Goal: Book appointment/travel/reservation

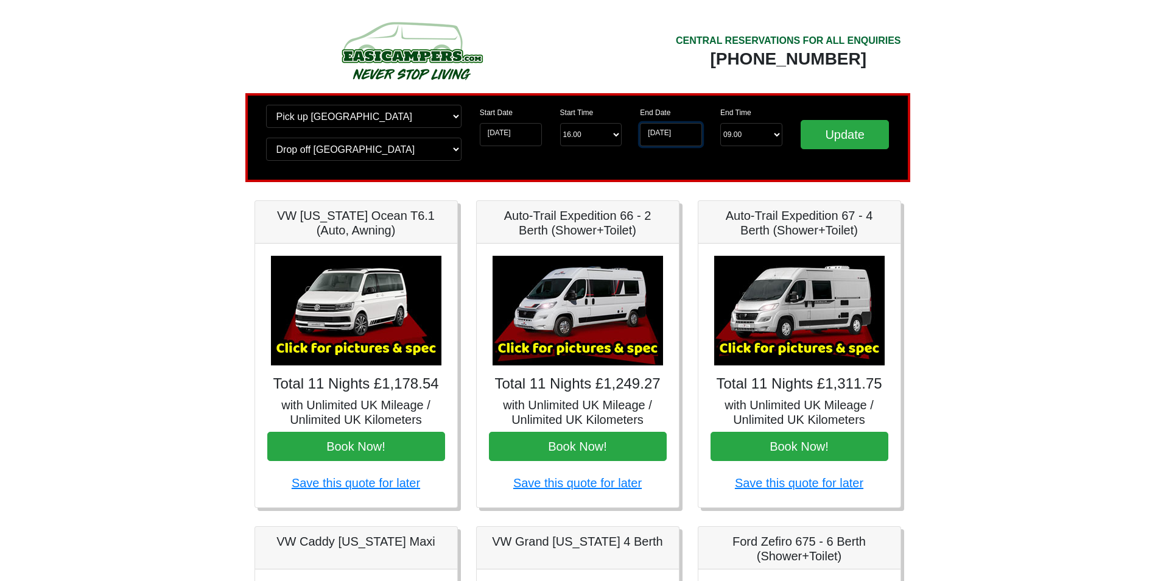
click at [668, 135] on input "[DATE]" at bounding box center [671, 134] width 62 height 23
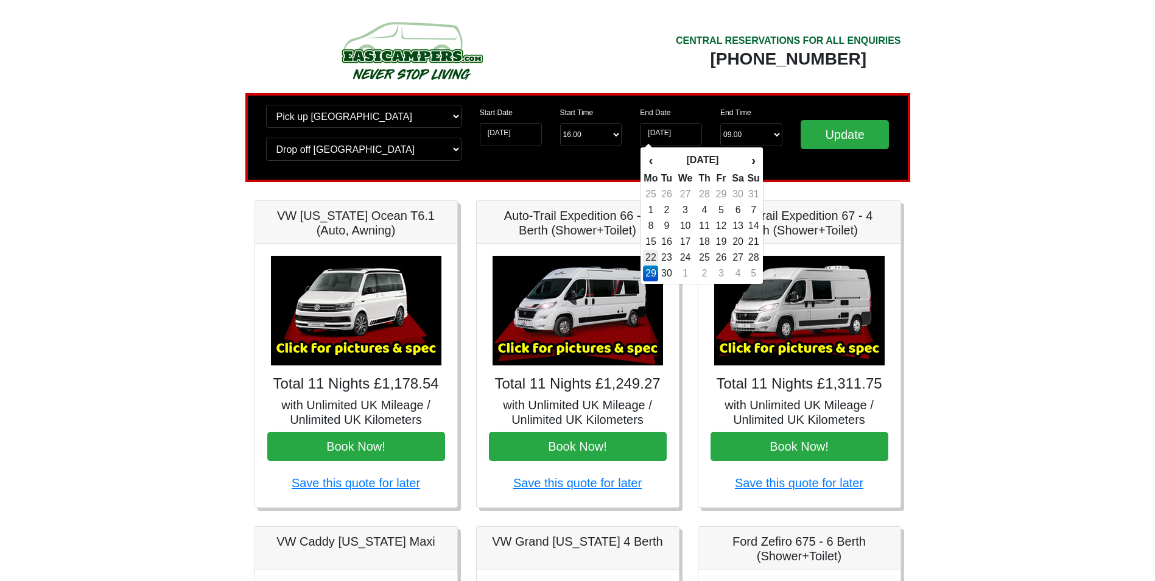
click at [649, 258] on td "22" at bounding box center [650, 258] width 15 height 16
type input "[DATE]"
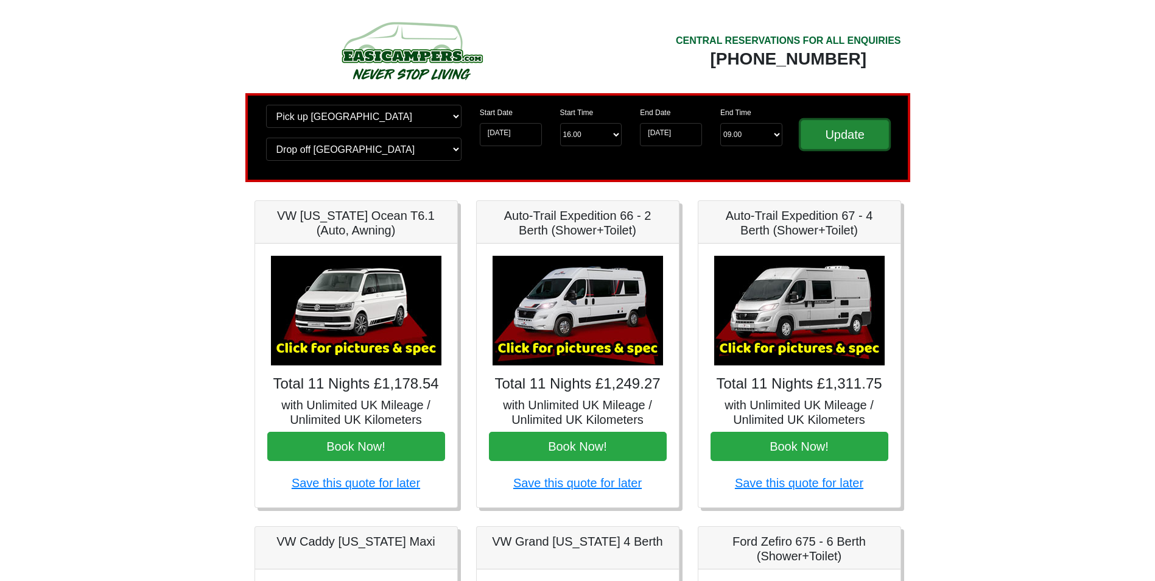
click at [831, 139] on input "Update" at bounding box center [845, 134] width 89 height 29
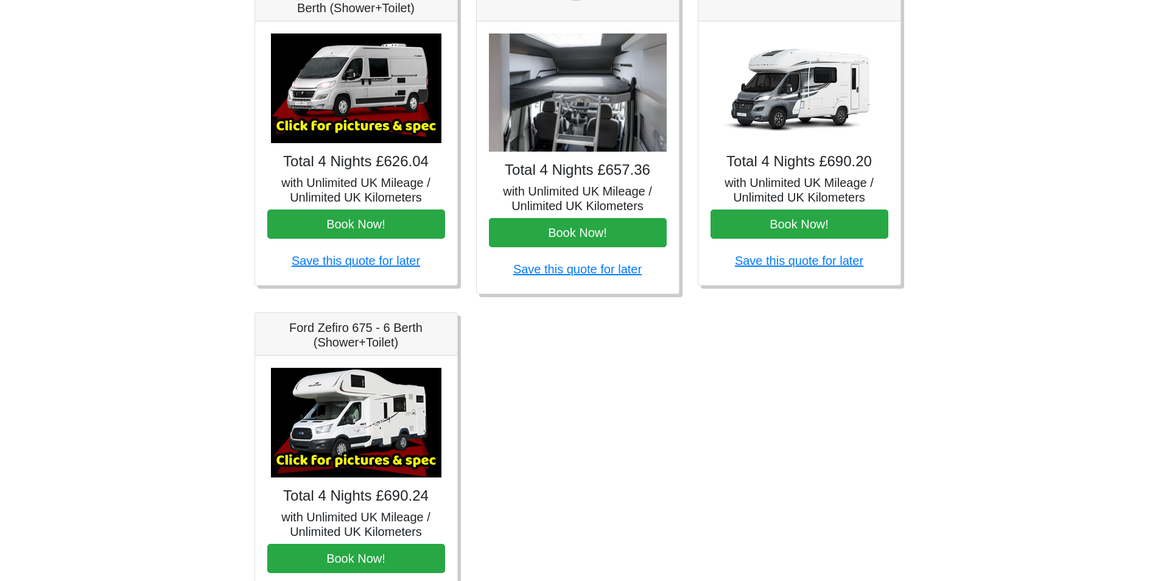
scroll to position [609, 0]
